Goal: Task Accomplishment & Management: Manage account settings

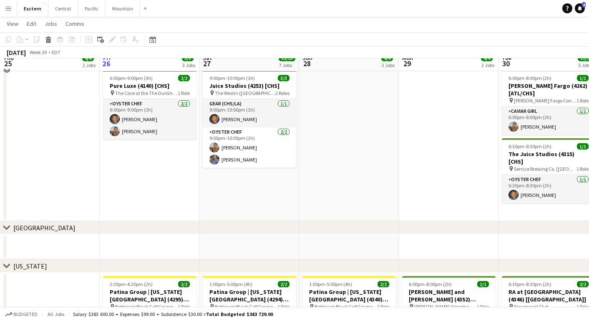
scroll to position [311, 0]
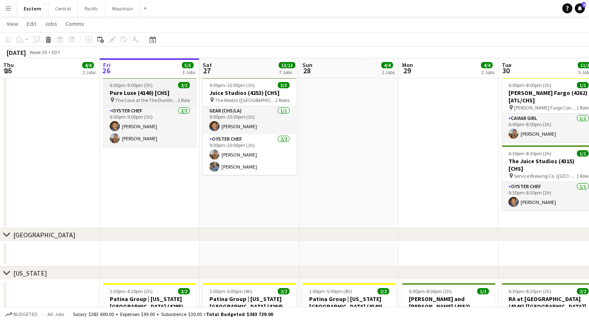
click at [150, 94] on h3 "Pure Luxe (4140) [CHS]" at bounding box center [149, 93] width 93 height 8
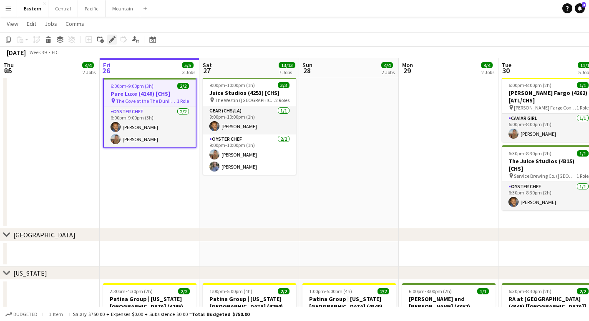
click at [114, 40] on icon "Edit" at bounding box center [112, 39] width 7 height 7
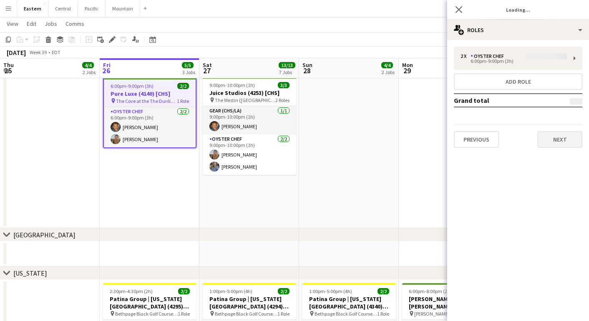
click at [556, 137] on button "Next" at bounding box center [559, 139] width 45 height 17
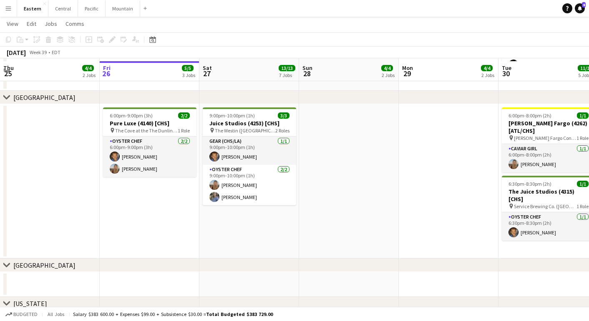
scroll to position [284, 0]
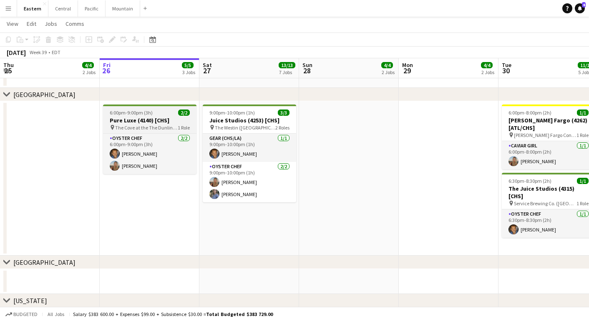
click at [138, 110] on span "6:00pm-9:00pm (3h)" at bounding box center [131, 113] width 43 height 6
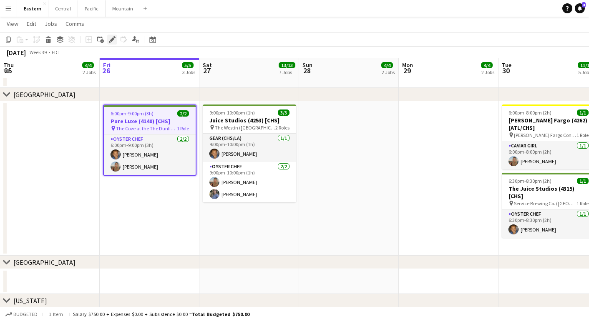
click at [111, 38] on icon "Edit" at bounding box center [112, 39] width 7 height 7
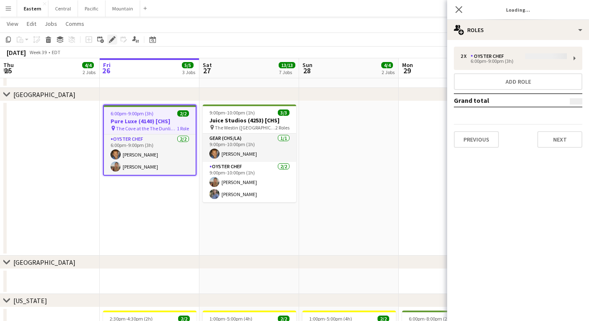
type input "**********"
click at [558, 142] on button "Next" at bounding box center [559, 139] width 45 height 17
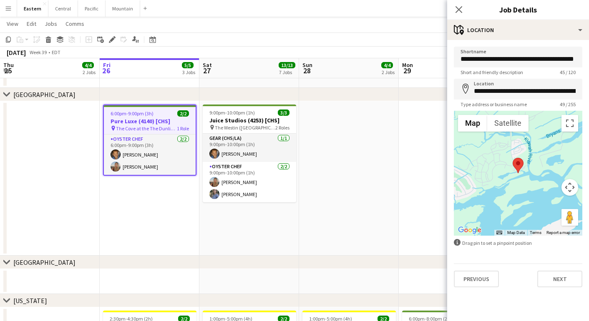
click at [548, 291] on div "**********" at bounding box center [518, 167] width 142 height 254
click at [548, 276] on button "Next" at bounding box center [559, 279] width 45 height 17
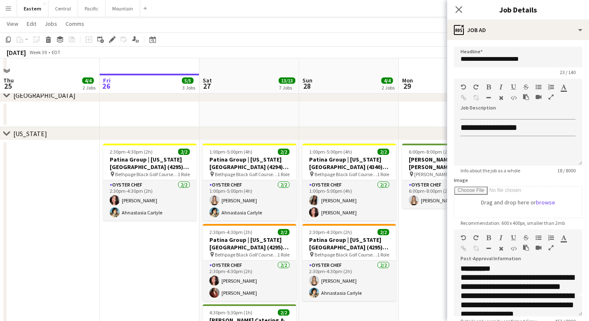
scroll to position [467, 0]
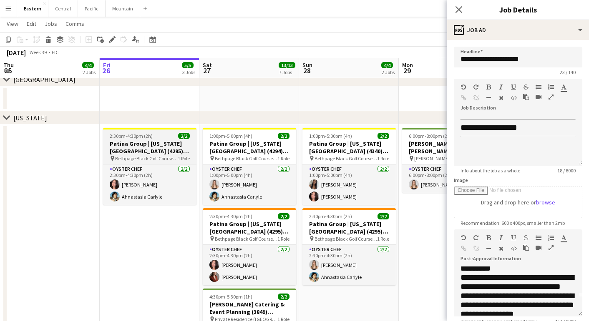
click at [167, 142] on h3 "Patina Group | [US_STATE][GEOGRAPHIC_DATA] (4295) [[GEOGRAPHIC_DATA]]" at bounding box center [149, 147] width 93 height 15
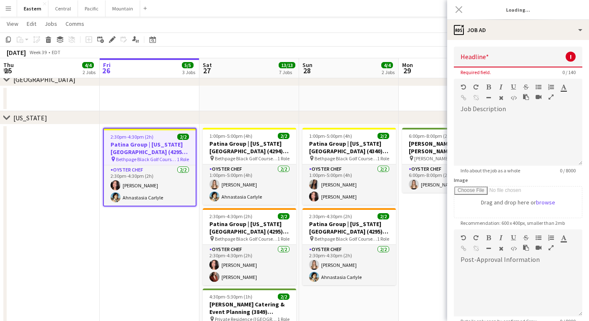
scroll to position [0, 0]
type input "**********"
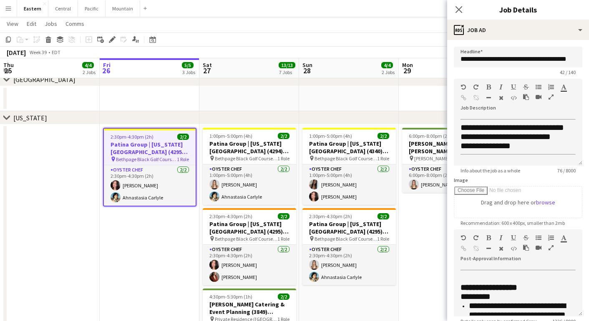
scroll to position [2, 0]
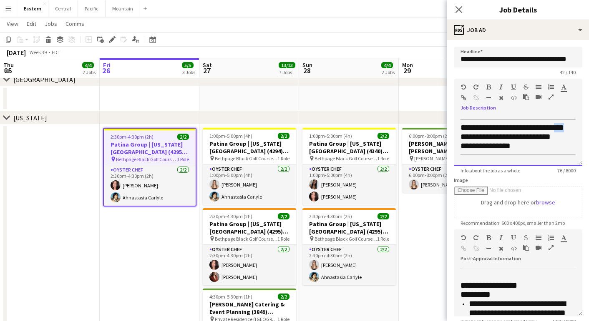
drag, startPoint x: 475, startPoint y: 137, endPoint x: 449, endPoint y: 135, distance: 26.4
click at [449, 135] on form "**********" at bounding box center [518, 230] width 142 height 366
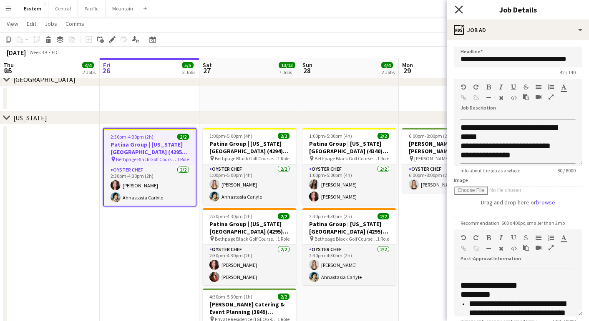
click at [456, 13] on icon at bounding box center [458, 9] width 8 height 8
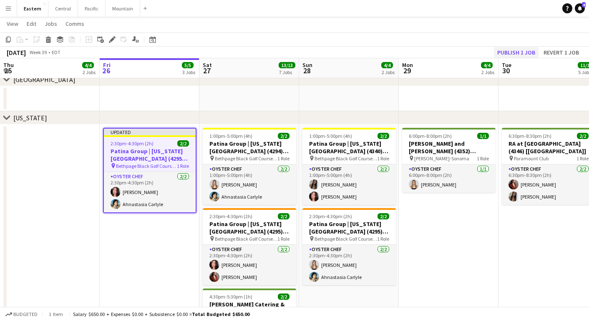
click at [511, 53] on button "Publish 1 job" at bounding box center [516, 52] width 45 height 11
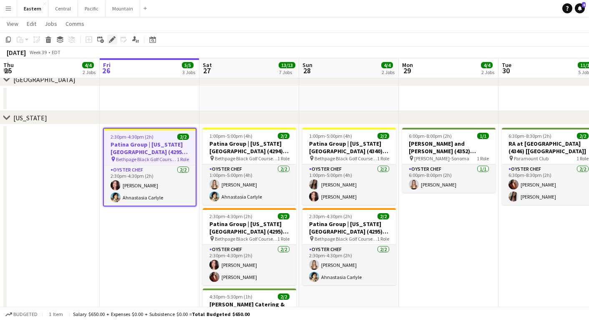
click at [113, 36] on div "Edit" at bounding box center [112, 40] width 10 height 10
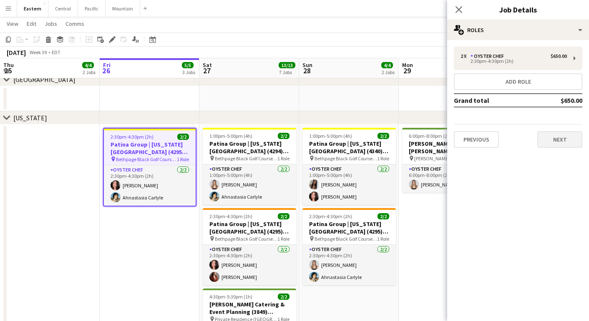
click at [554, 140] on button "Next" at bounding box center [559, 139] width 45 height 17
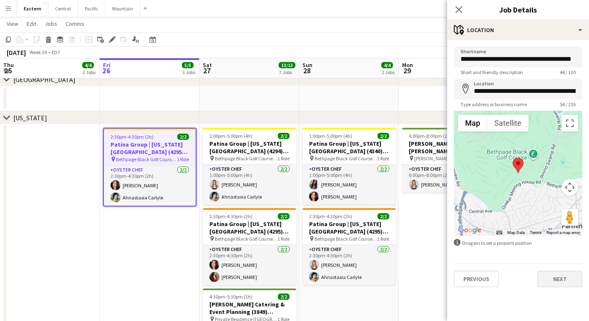
click at [560, 278] on button "Next" at bounding box center [559, 279] width 45 height 17
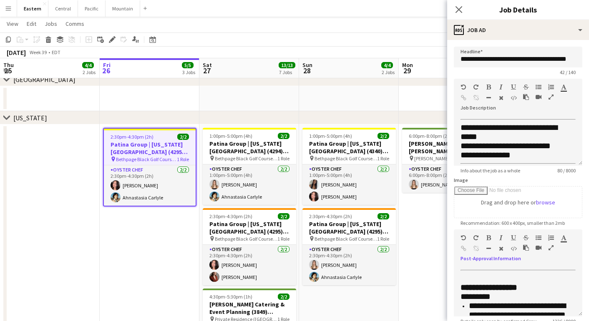
click at [551, 248] on icon "button" at bounding box center [550, 248] width 5 height 6
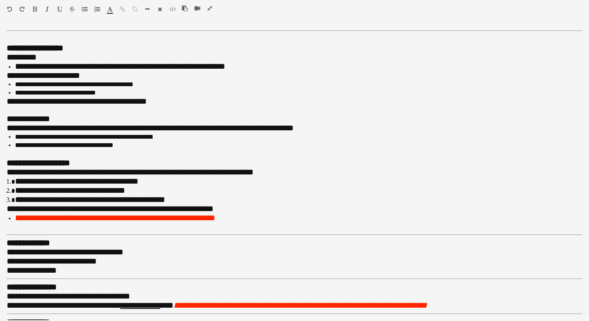
scroll to position [0, 0]
click at [211, 8] on icon "button" at bounding box center [209, 8] width 5 height 6
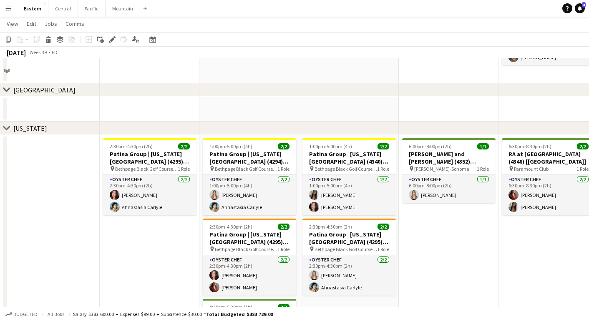
scroll to position [484, 0]
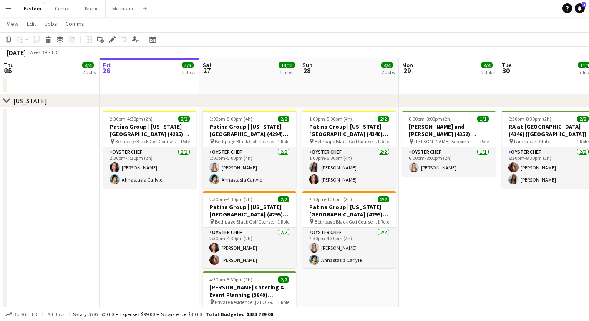
drag, startPoint x: 147, startPoint y: 143, endPoint x: 143, endPoint y: 92, distance: 51.9
click at [147, 143] on span "Bethpage Black Golf Course (Farmingdale, [GEOGRAPHIC_DATA])" at bounding box center [146, 141] width 63 height 6
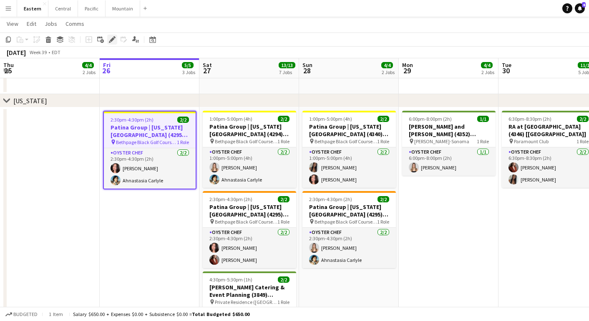
click at [110, 42] on icon at bounding box center [110, 42] width 2 height 2
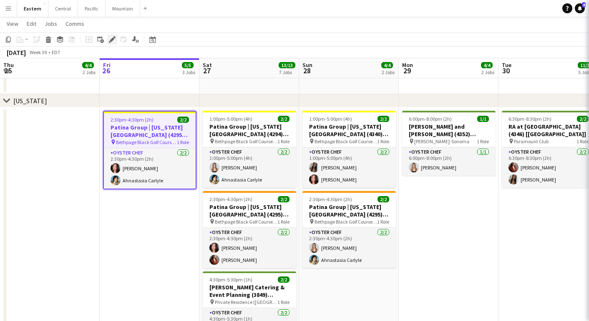
type input "**********"
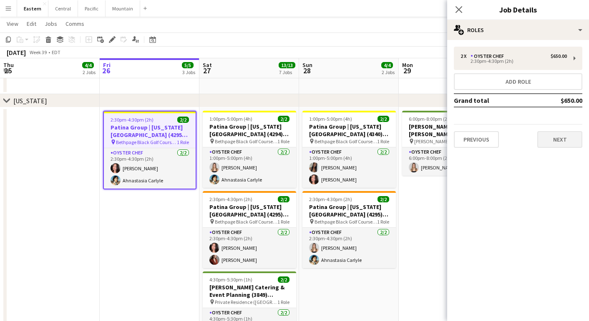
click at [549, 145] on button "Next" at bounding box center [559, 139] width 45 height 17
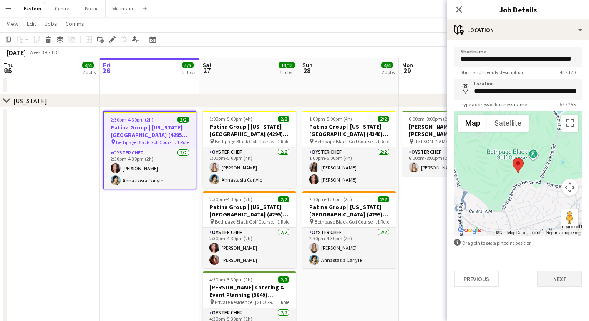
click at [543, 284] on button "Next" at bounding box center [559, 279] width 45 height 17
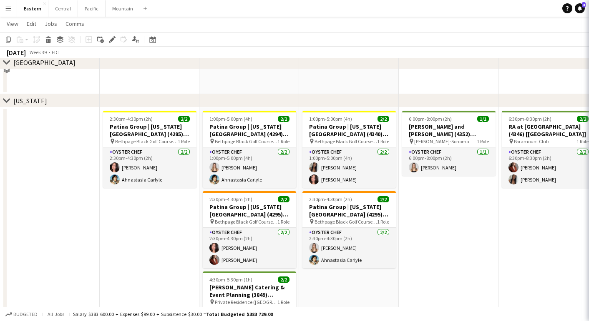
scroll to position [80, 0]
